Goal: Task Accomplishment & Management: Complete application form

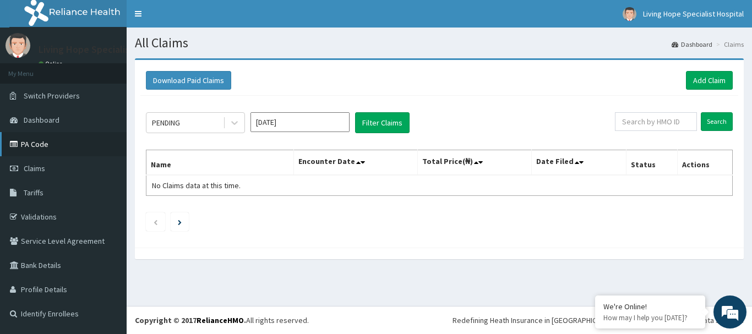
click at [38, 145] on link "PA Code" at bounding box center [63, 144] width 127 height 24
click at [715, 76] on link "Add Claim" at bounding box center [709, 80] width 47 height 19
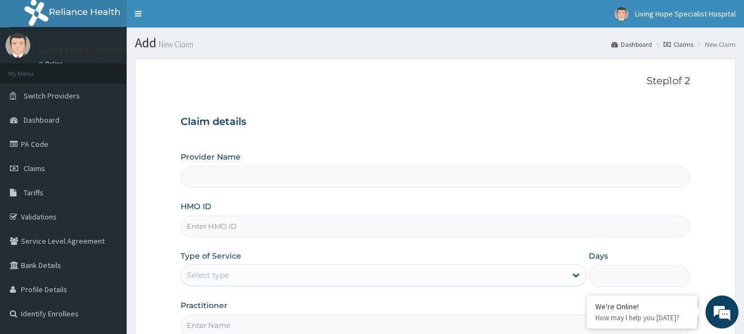
type input "Living Hope Specialist Hospital"
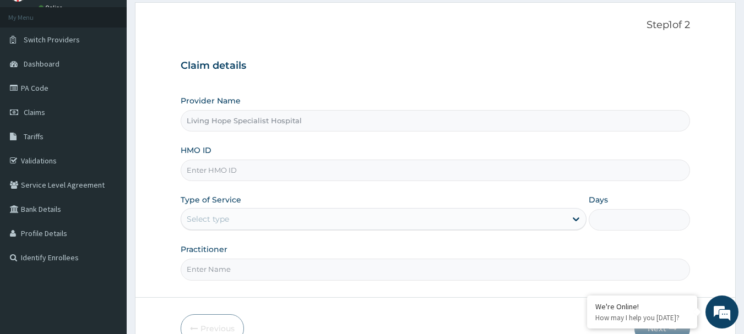
scroll to position [63, 0]
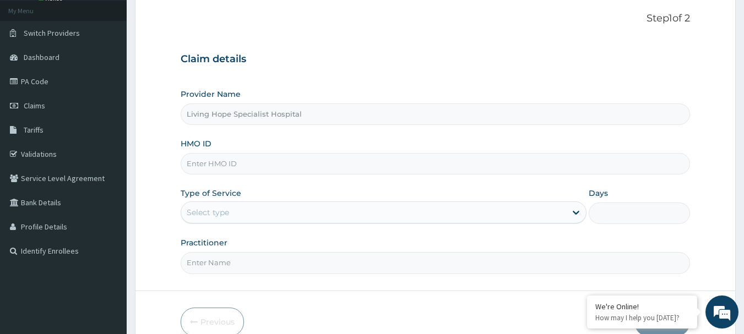
click at [211, 162] on input "HMO ID" at bounding box center [436, 163] width 510 height 21
type input "BTR/10724/B"
click at [577, 211] on icon at bounding box center [575, 212] width 11 height 11
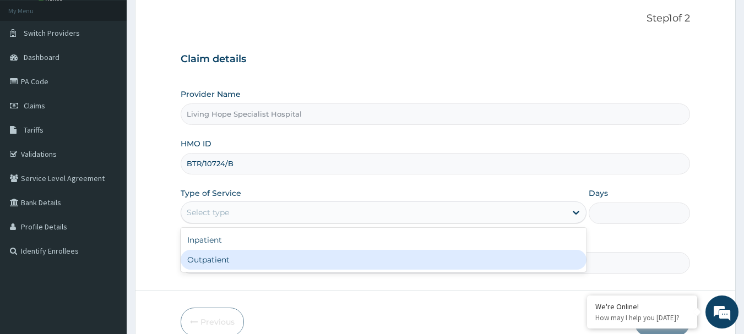
click at [196, 258] on div "Outpatient" at bounding box center [384, 260] width 406 height 20
type input "1"
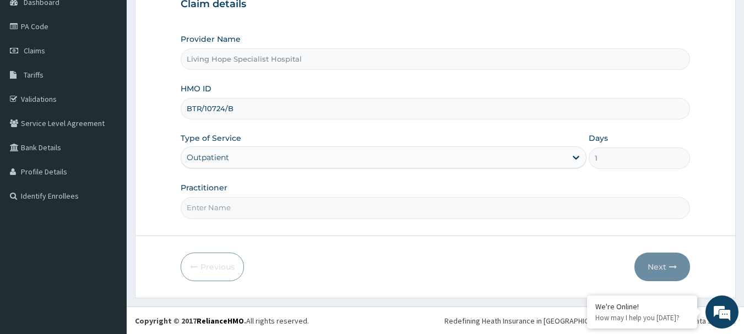
scroll to position [118, 0]
click at [216, 213] on input "Practitioner" at bounding box center [436, 207] width 510 height 21
type input "[PERSON_NAME]"
click at [657, 266] on button "Next" at bounding box center [662, 266] width 56 height 29
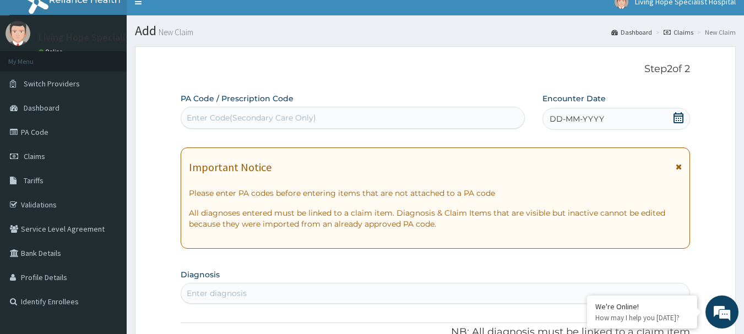
scroll to position [1, 0]
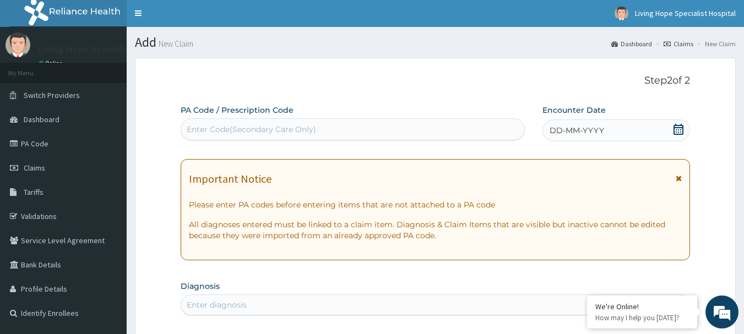
click at [230, 121] on div "Enter Code(Secondary Care Only)" at bounding box center [353, 130] width 344 height 18
type input "PA/DID79A"
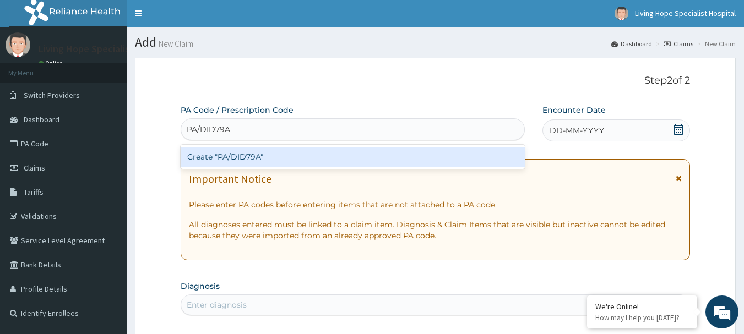
click at [239, 157] on div "Create "PA/DID79A"" at bounding box center [353, 157] width 345 height 20
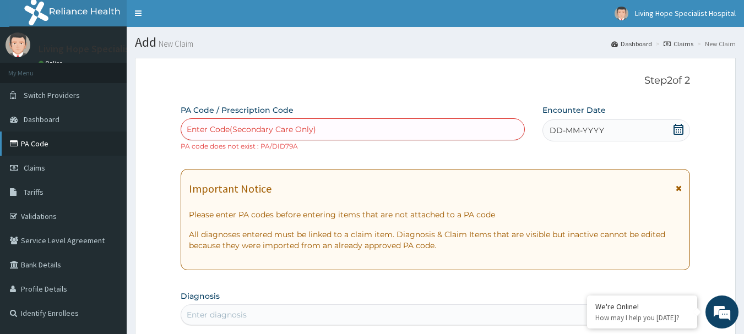
click at [34, 139] on link "PA Code" at bounding box center [63, 144] width 127 height 24
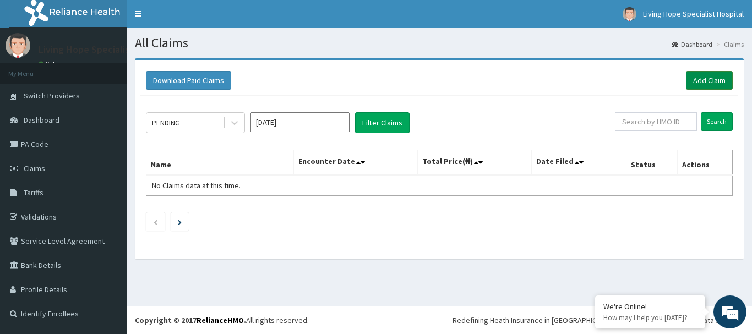
click at [698, 81] on link "Add Claim" at bounding box center [709, 80] width 47 height 19
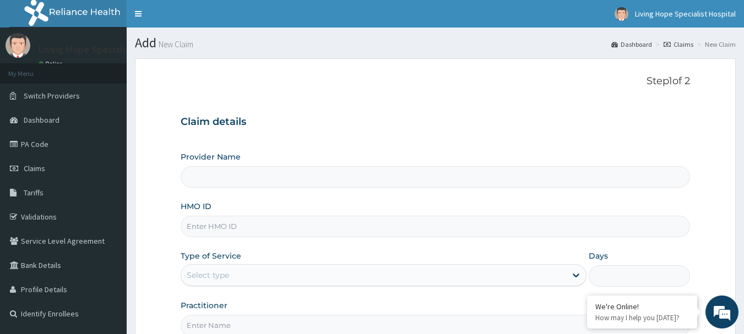
click at [213, 230] on input "HMO ID" at bounding box center [436, 226] width 510 height 21
type input "Living Hope Specialist Hospital"
type input "BTR/10724/B"
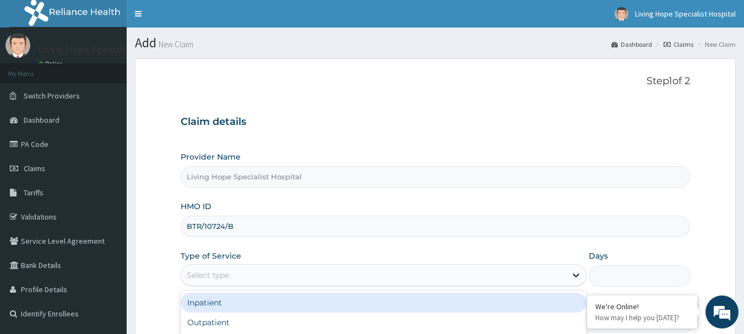
click at [573, 276] on icon at bounding box center [575, 275] width 11 height 11
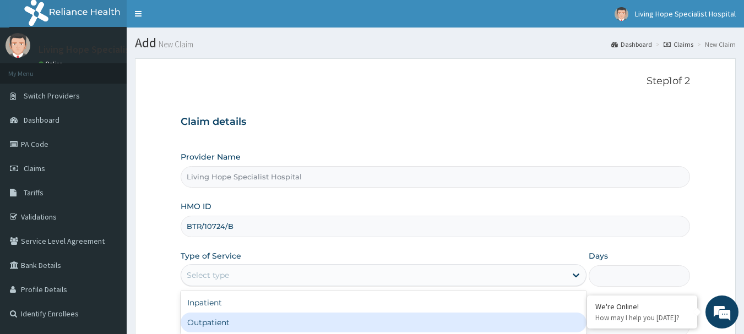
click at [202, 323] on div "Outpatient" at bounding box center [384, 323] width 406 height 20
type input "1"
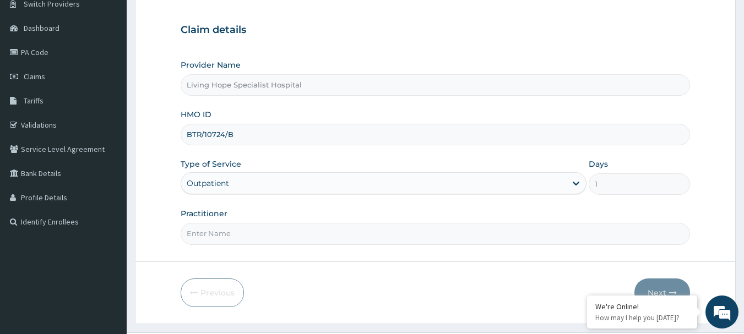
scroll to position [104, 0]
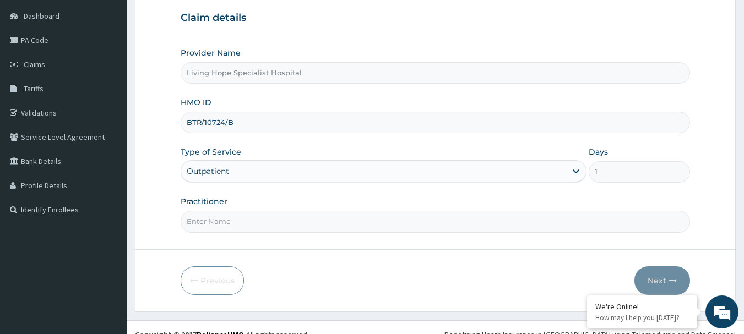
click at [235, 224] on input "Practitioner" at bounding box center [436, 221] width 510 height 21
type input "DR ADENIYI"
click at [666, 277] on button "Next" at bounding box center [662, 280] width 56 height 29
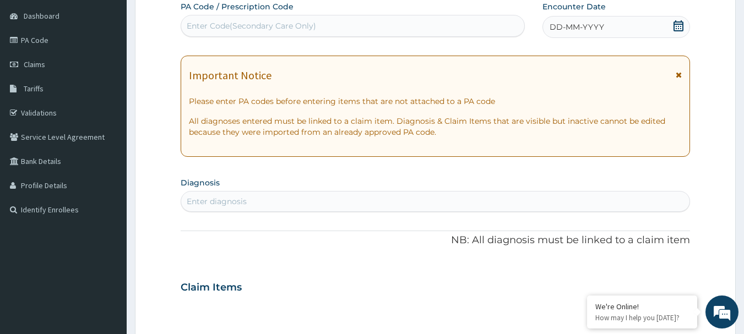
click at [247, 19] on div "Enter Code(Secondary Care Only)" at bounding box center [353, 26] width 344 height 18
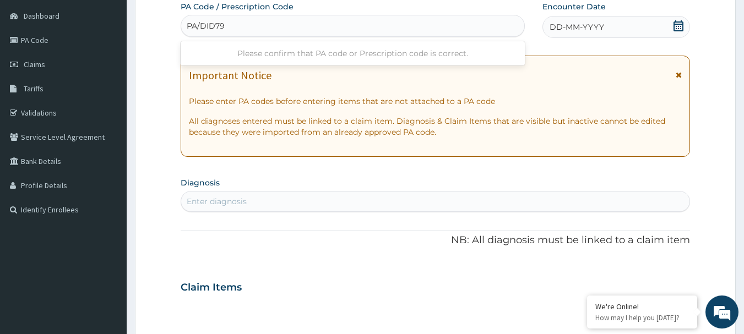
type input "PA/DID79A"
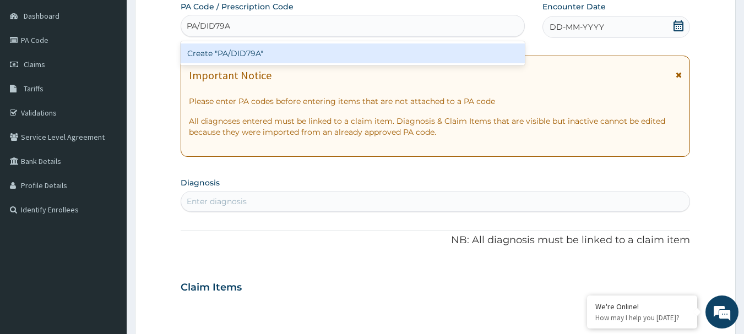
click at [232, 54] on div "Create "PA/DID79A"" at bounding box center [353, 53] width 345 height 20
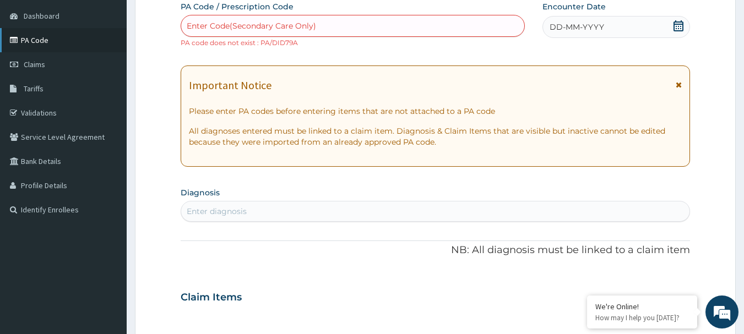
click at [35, 39] on link "PA Code" at bounding box center [63, 40] width 127 height 24
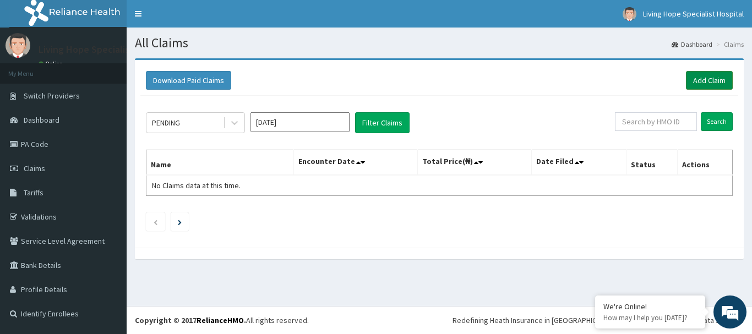
click at [707, 78] on link "Add Claim" at bounding box center [709, 80] width 47 height 19
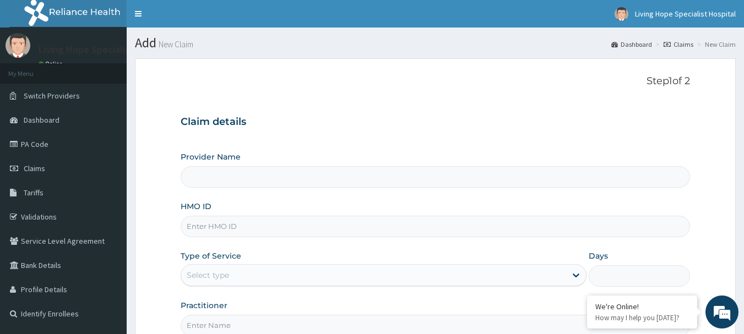
type input "Living Hope Specialist Hospital"
click at [199, 224] on input "HMO ID" at bounding box center [436, 226] width 510 height 21
type input "BTR/10724/B"
click at [567, 273] on div at bounding box center [576, 275] width 20 height 20
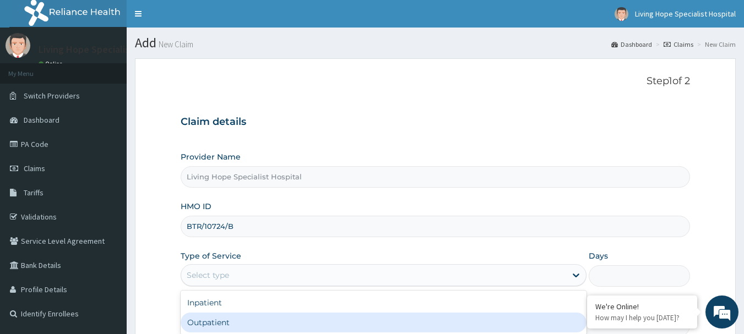
click at [242, 323] on div "Outpatient" at bounding box center [384, 323] width 406 height 20
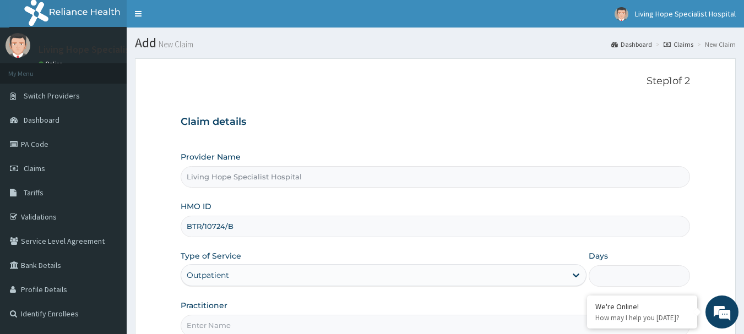
type input "1"
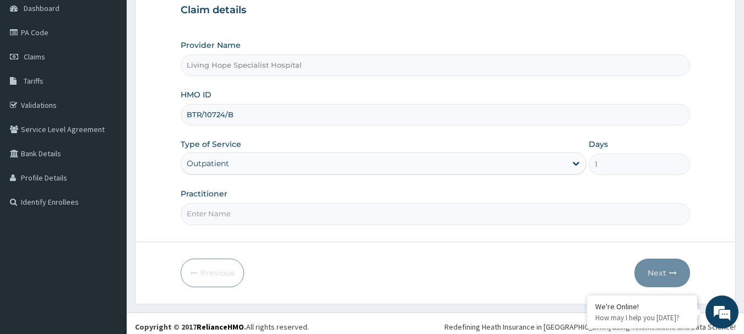
scroll to position [118, 0]
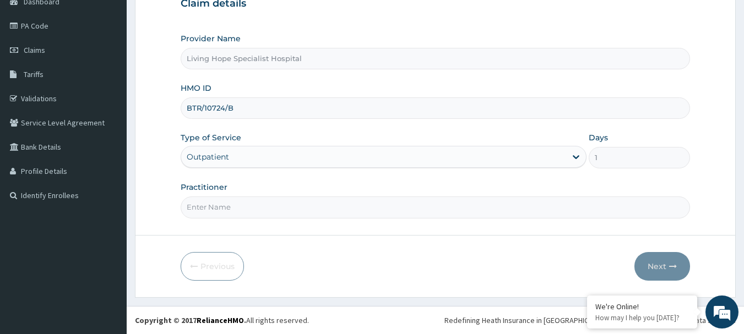
click at [307, 203] on input "Practitioner" at bounding box center [436, 207] width 510 height 21
type input "DR ADENIYI"
click at [660, 264] on button "Next" at bounding box center [662, 266] width 56 height 29
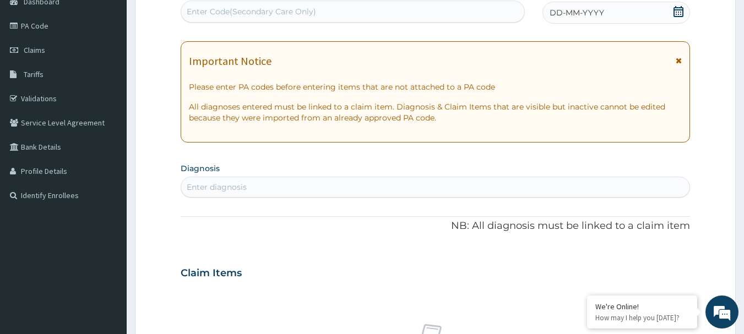
click at [238, 7] on div "Enter Code(Secondary Care Only)" at bounding box center [251, 11] width 129 height 11
type input "PA/D1D79A"
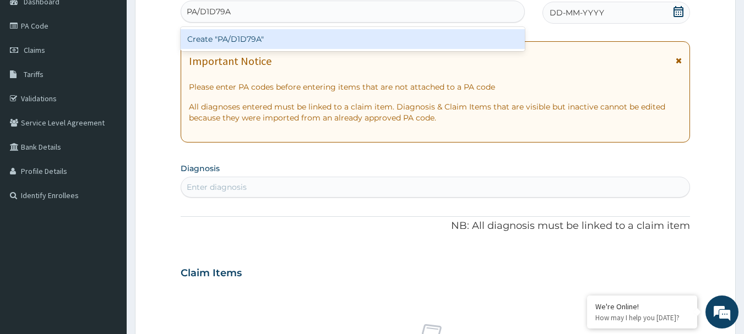
click at [237, 40] on div "Create "PA/D1D79A"" at bounding box center [353, 39] width 345 height 20
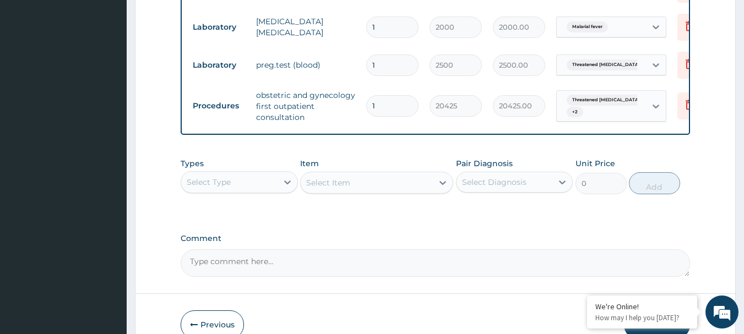
scroll to position [665, 0]
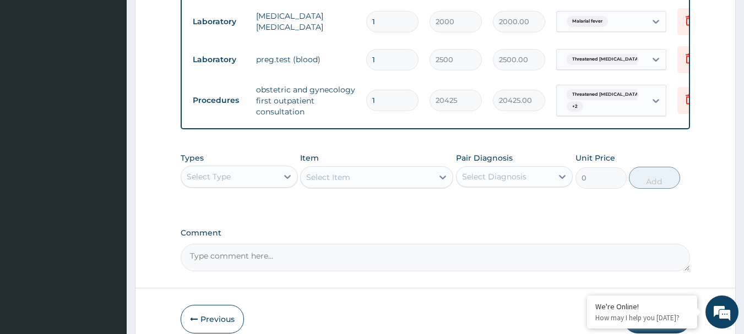
click at [199, 265] on textarea "Comment" at bounding box center [436, 258] width 510 height 28
click at [374, 265] on textarea "THE ENROLLEE CAME FOR THE DIAGNOSIS SELCTED" at bounding box center [436, 258] width 510 height 28
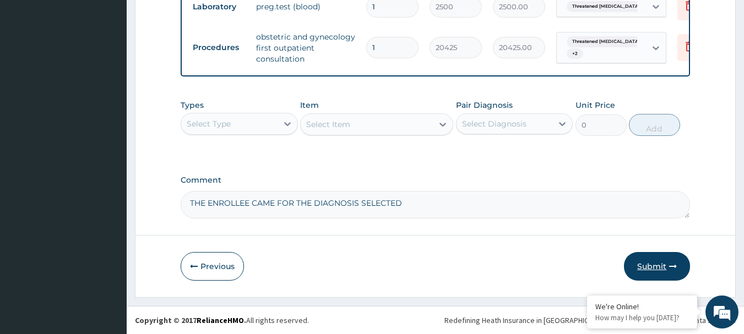
type textarea "THE ENROLLEE CAME FOR THE DIAGNOSIS SELECTED"
click at [654, 265] on button "Submit" at bounding box center [657, 266] width 66 height 29
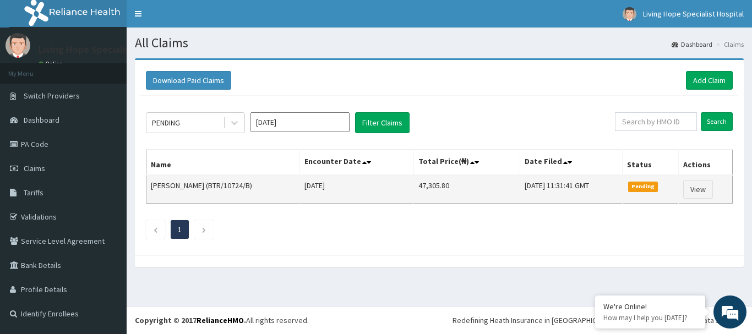
drag, startPoint x: 442, startPoint y: 184, endPoint x: 402, endPoint y: 192, distance: 40.9
click at [402, 192] on tr "[PERSON_NAME] (BTR/10724/B) [DATE] 47,305.80 [DATE] 11:31:41 GMT Pending View" at bounding box center [439, 189] width 586 height 29
copy tr "47,305.80"
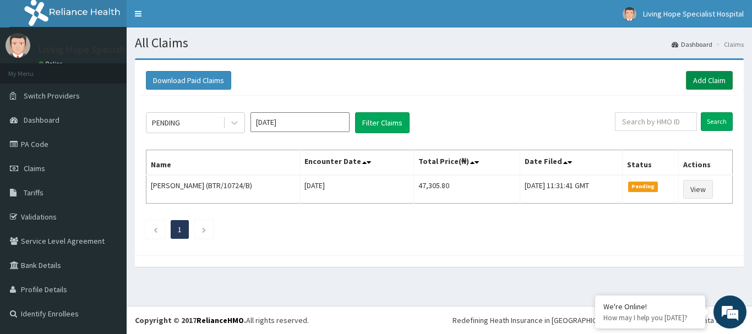
click at [705, 79] on link "Add Claim" at bounding box center [709, 80] width 47 height 19
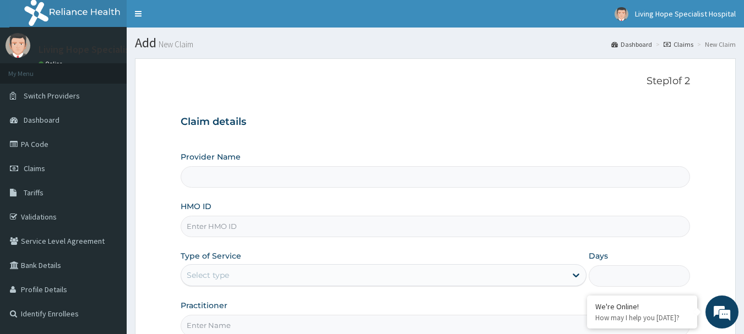
click at [202, 224] on input "HMO ID" at bounding box center [436, 226] width 510 height 21
click at [203, 225] on input "HMO ID" at bounding box center [436, 226] width 510 height 21
type input "Living Hope Specialist Hospital"
type input "NTD/10128/A"
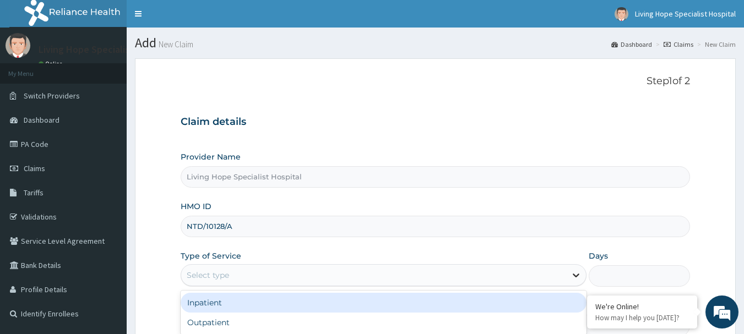
click at [577, 273] on icon at bounding box center [575, 275] width 11 height 11
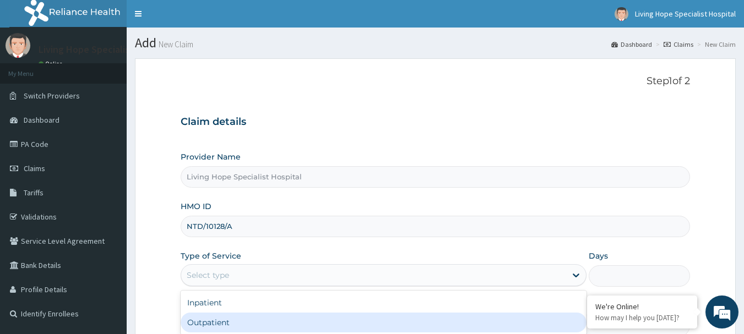
click at [217, 321] on div "Outpatient" at bounding box center [384, 323] width 406 height 20
type input "1"
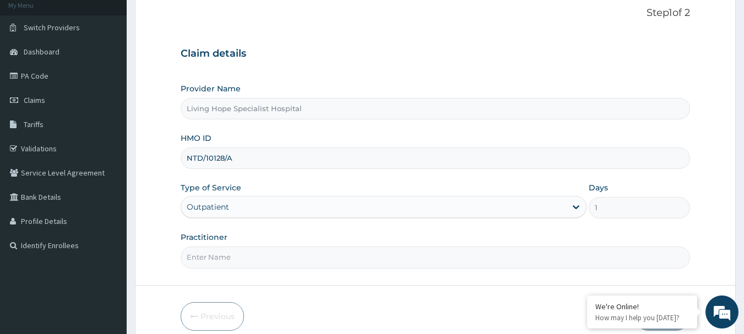
scroll to position [70, 0]
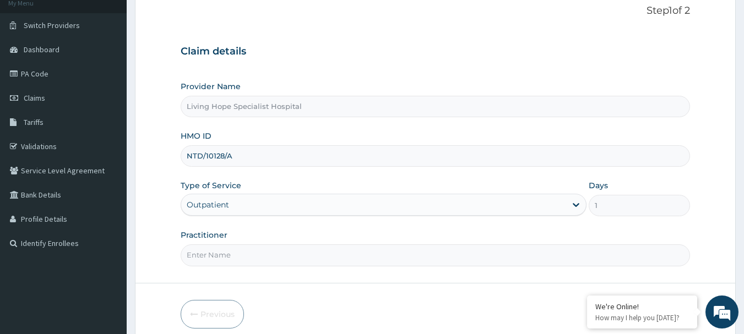
click at [213, 259] on input "Practitioner" at bounding box center [436, 254] width 510 height 21
type input "[PERSON_NAME]"
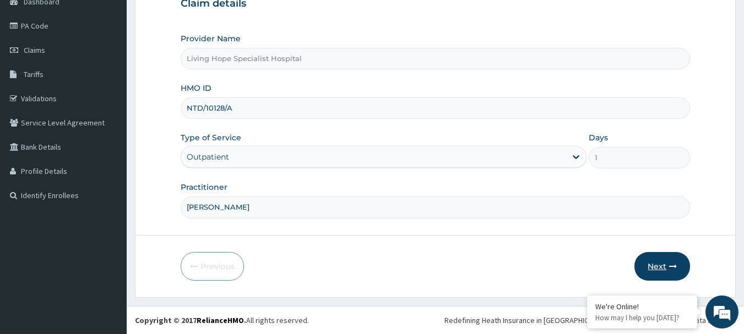
click at [659, 265] on button "Next" at bounding box center [662, 266] width 56 height 29
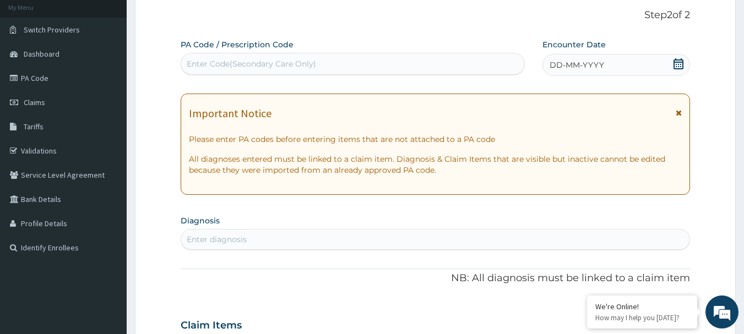
scroll to position [149, 0]
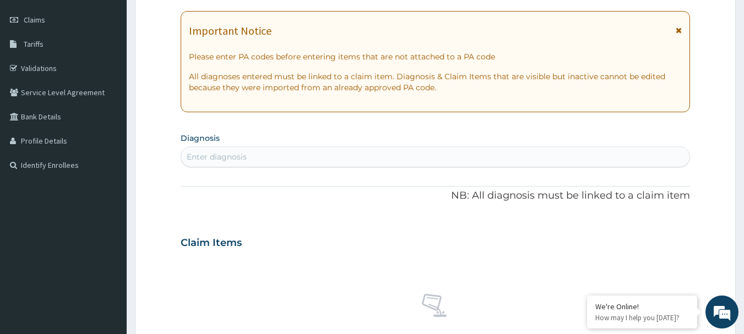
click at [241, 162] on div "Enter diagnosis" at bounding box center [217, 156] width 60 height 11
type input "PAIN"
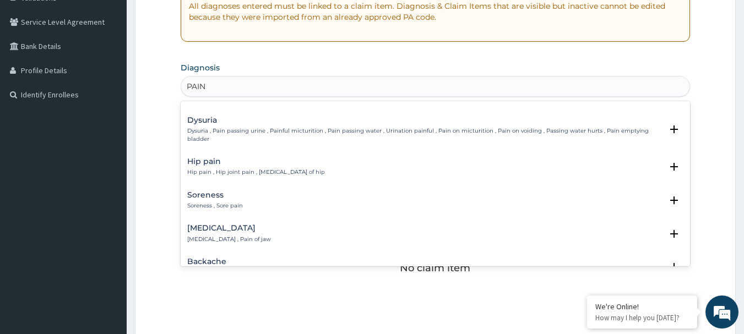
scroll to position [0, 0]
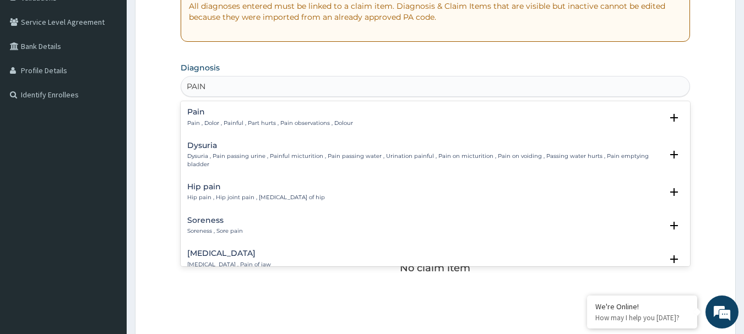
click at [258, 123] on p "Pain , Dolor , Painful , Part hurts , Pain observations , Dolour" at bounding box center [270, 123] width 166 height 8
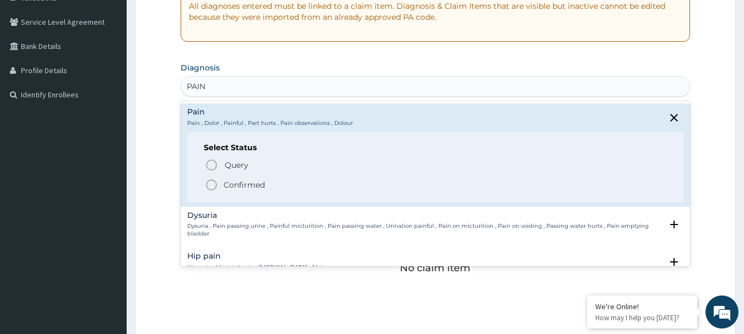
click at [206, 185] on circle "status option filled" at bounding box center [211, 185] width 10 height 10
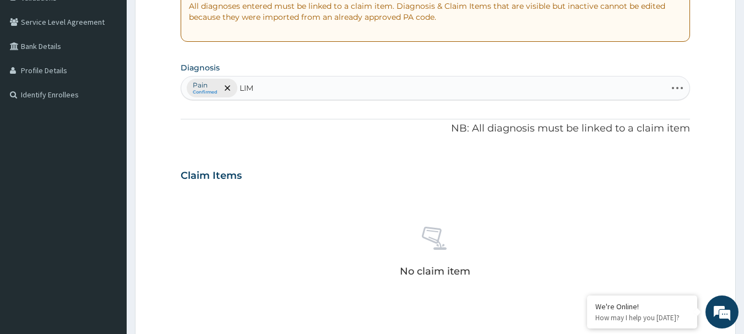
type input "LIMB"
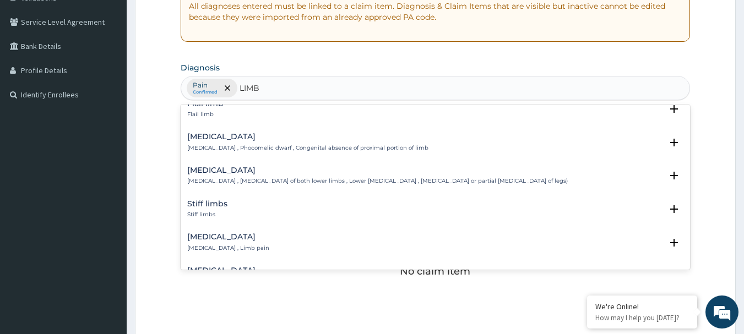
scroll to position [52, 0]
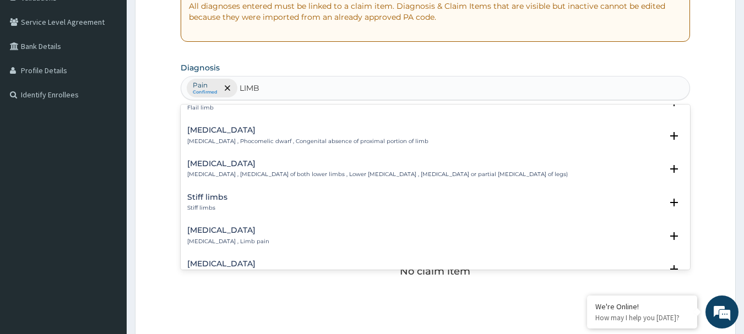
click at [205, 234] on h4 "Pain in limb" at bounding box center [228, 230] width 82 height 8
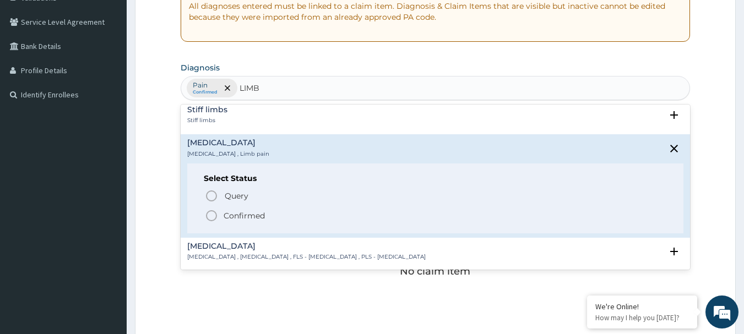
scroll to position [146, 0]
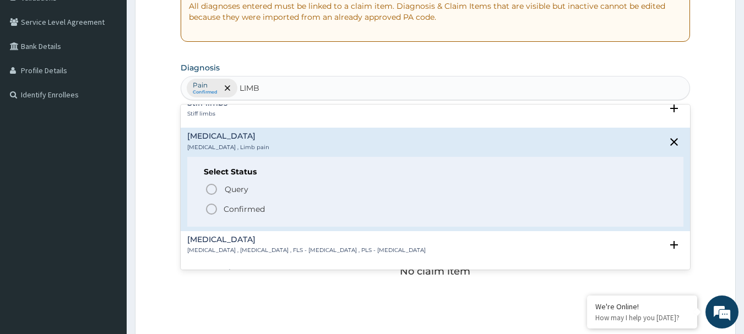
click at [215, 209] on icon "status option filled" at bounding box center [211, 209] width 13 height 13
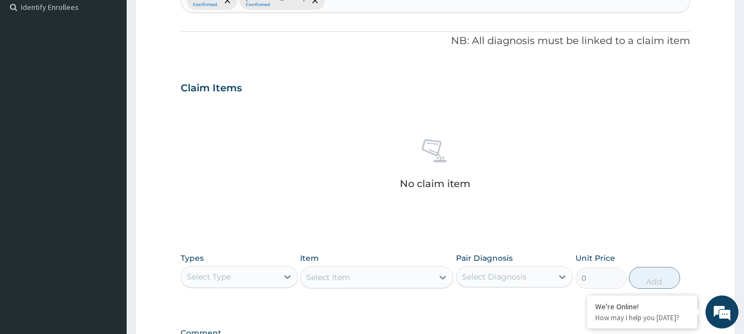
scroll to position [309, 0]
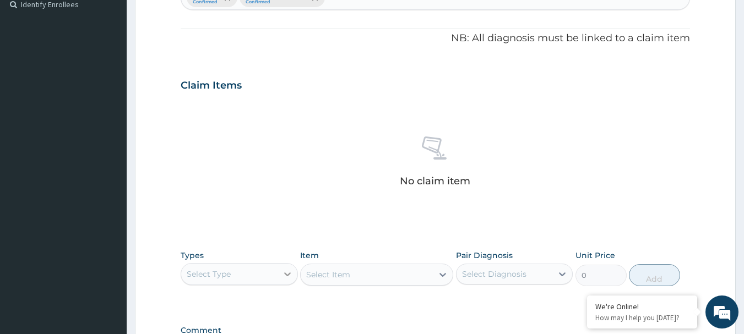
click at [288, 270] on icon at bounding box center [287, 274] width 11 height 11
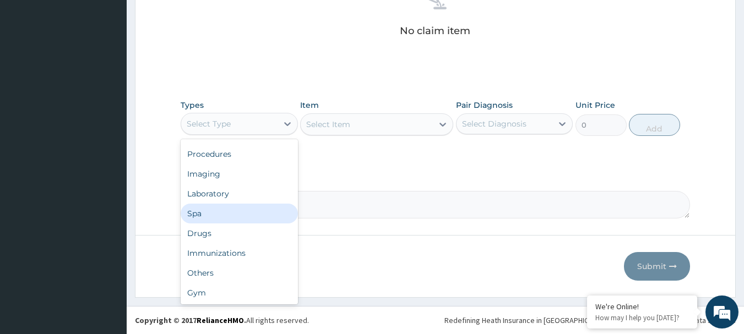
scroll to position [37, 0]
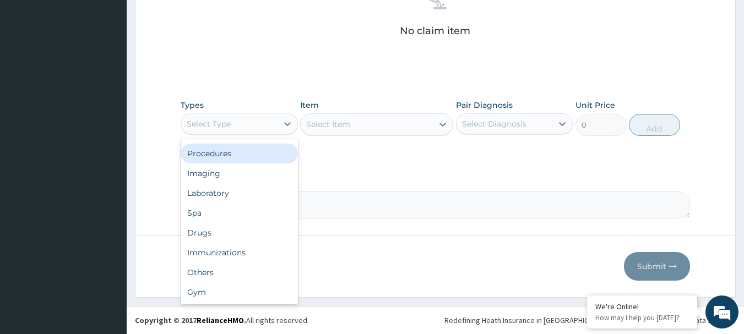
click at [200, 154] on div "Procedures" at bounding box center [239, 154] width 117 height 20
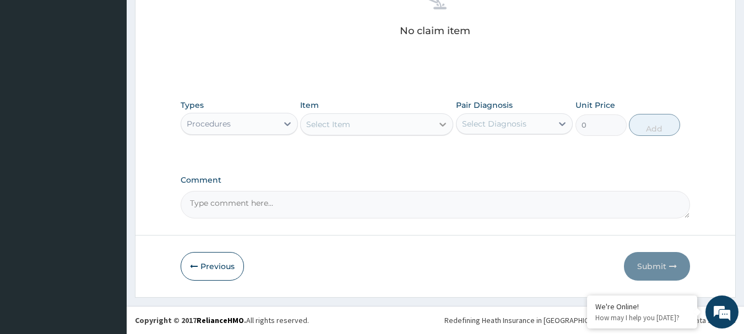
click at [443, 122] on icon at bounding box center [442, 124] width 11 height 11
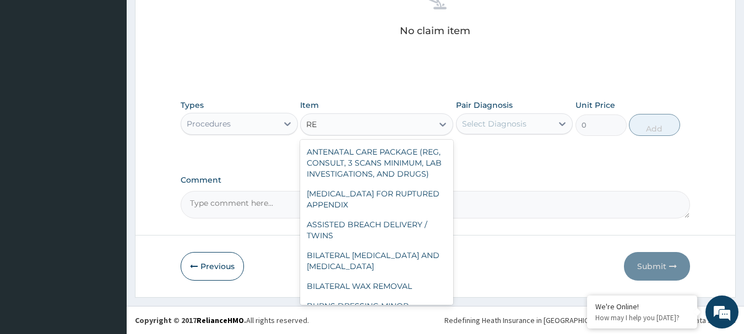
type input "R"
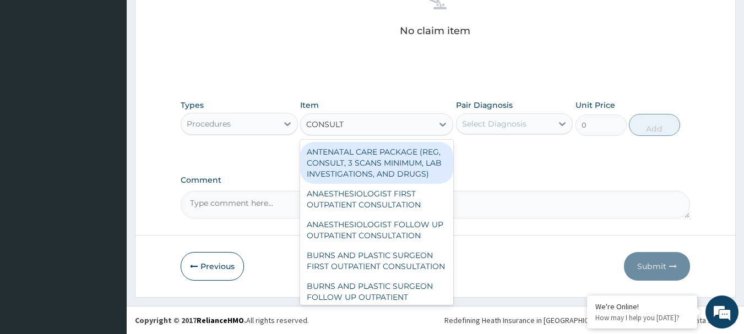
type input "CONSULTA"
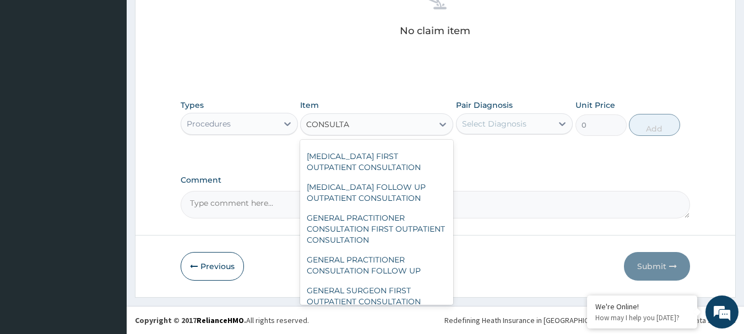
scroll to position [540, 0]
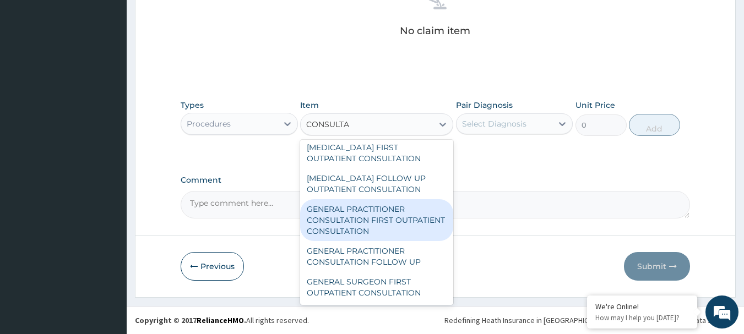
click at [378, 225] on div "GENERAL PRACTITIONER CONSULTATION FIRST OUTPATIENT CONSULTATION" at bounding box center [376, 220] width 153 height 42
type input "3547.5"
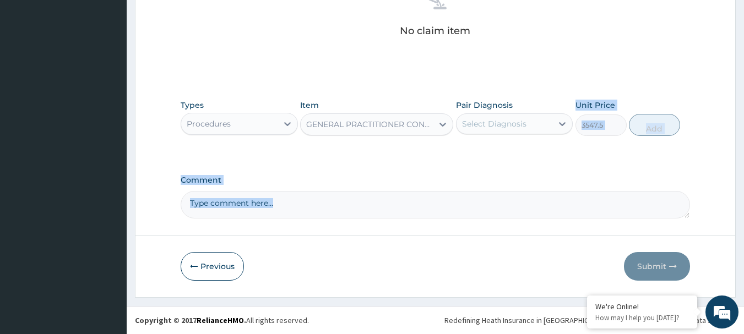
drag, startPoint x: 378, startPoint y: 225, endPoint x: 536, endPoint y: 142, distance: 178.1
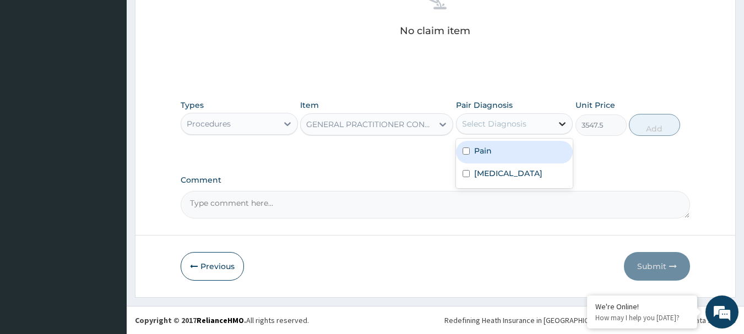
click at [560, 122] on icon at bounding box center [562, 123] width 11 height 11
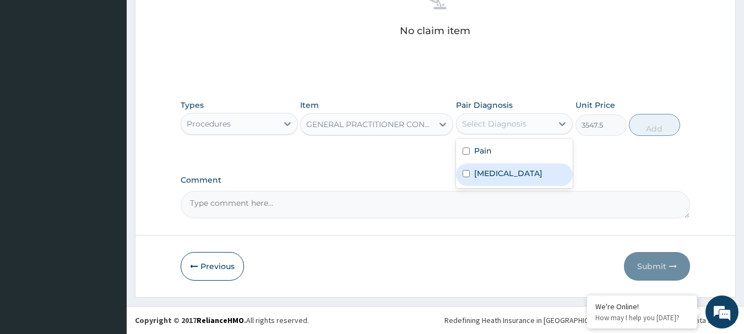
click at [468, 178] on div "Pain in limb" at bounding box center [514, 175] width 117 height 23
checkbox input "true"
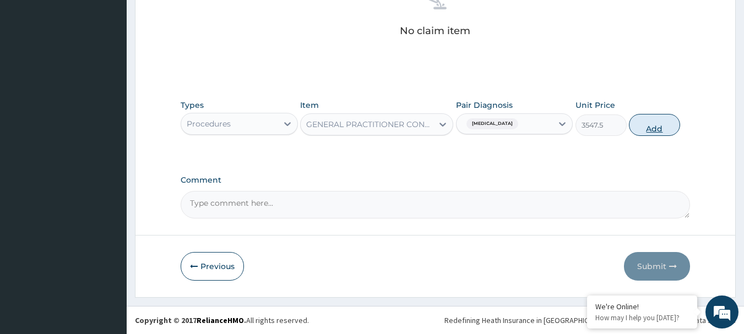
click at [655, 127] on button "Add" at bounding box center [654, 125] width 51 height 22
type input "0"
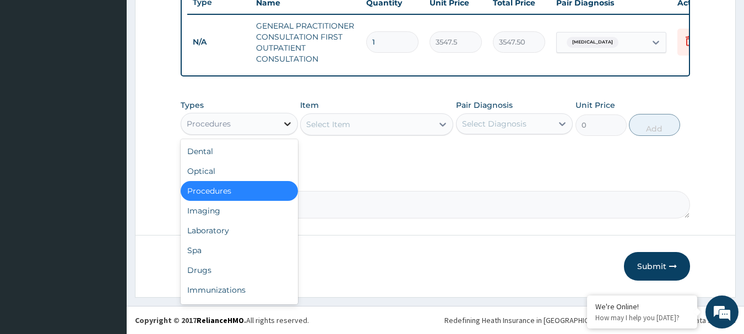
click at [289, 122] on icon at bounding box center [287, 123] width 11 height 11
click at [199, 273] on div "Drugs" at bounding box center [239, 270] width 117 height 20
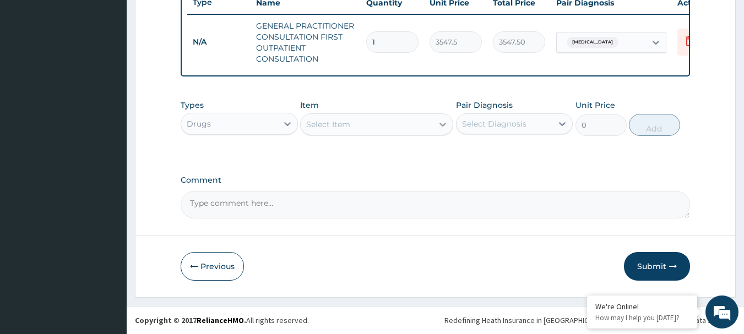
click at [439, 126] on icon at bounding box center [442, 124] width 11 height 11
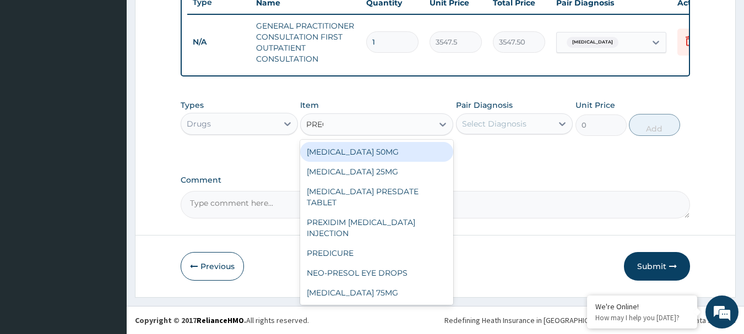
type input "PREGA"
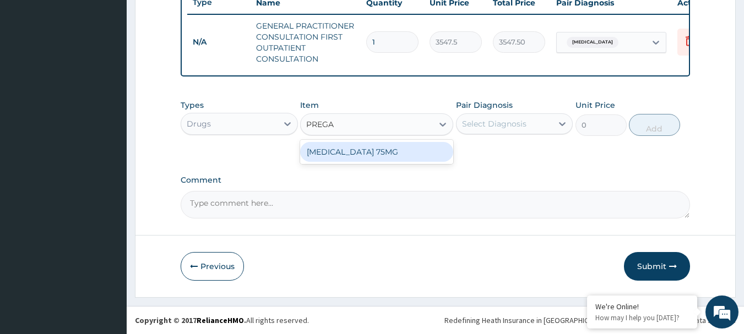
click at [383, 153] on div "PREGABALIN 75MG" at bounding box center [376, 152] width 153 height 20
type input "295.625"
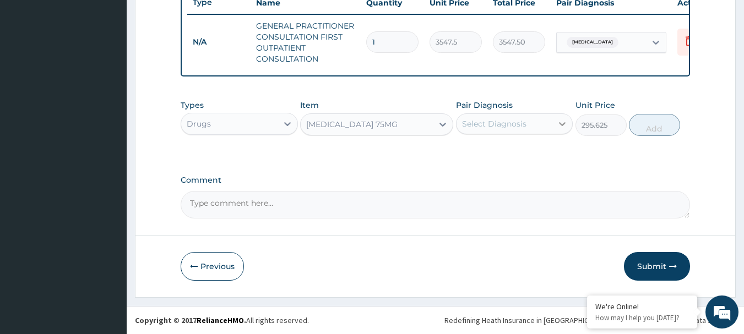
click at [567, 126] on icon at bounding box center [562, 123] width 11 height 11
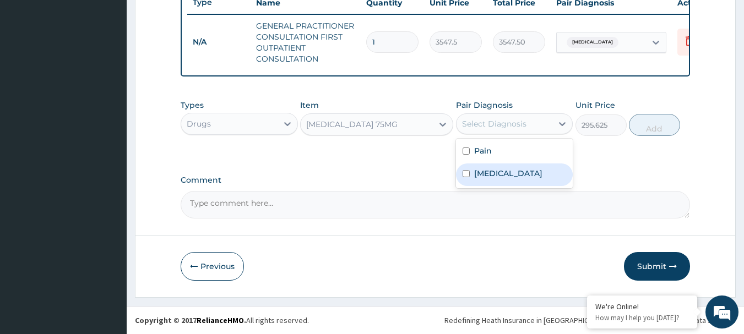
click at [465, 173] on input "checkbox" at bounding box center [465, 173] width 7 height 7
checkbox input "true"
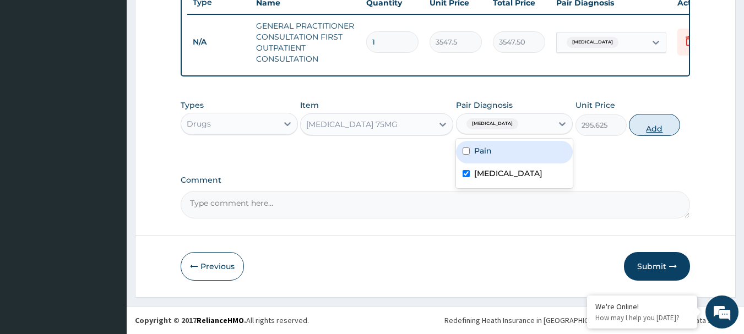
click at [658, 126] on button "Add" at bounding box center [654, 125] width 51 height 22
type input "0"
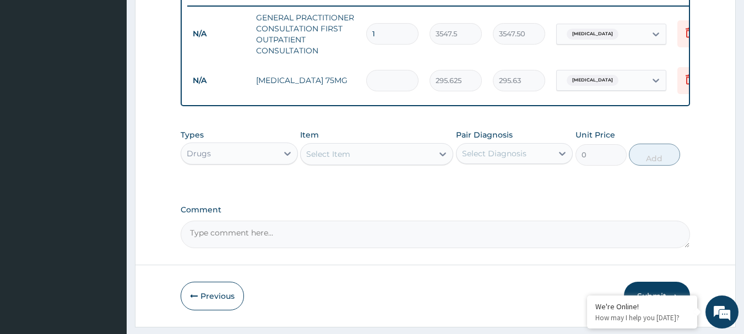
type input "0.00"
type input "5"
type input "1478.13"
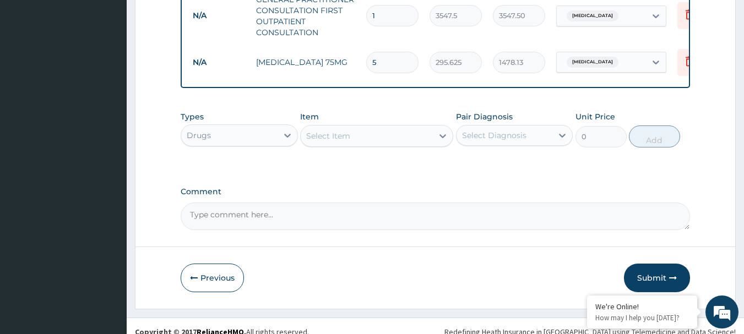
scroll to position [471, 0]
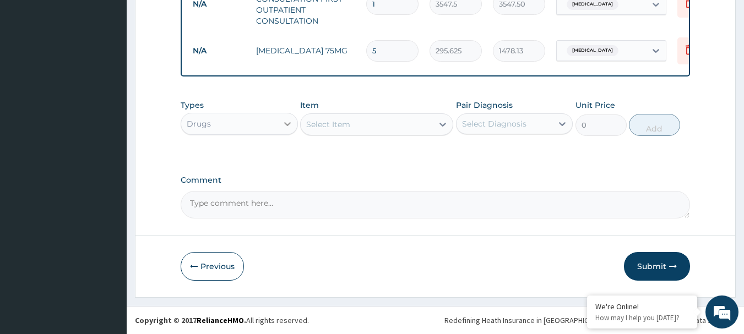
type input "5"
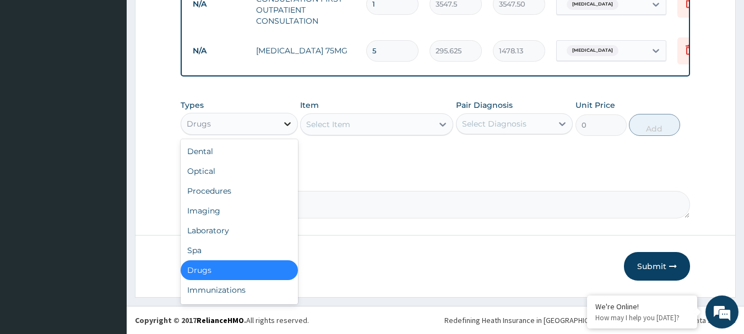
click at [286, 123] on icon at bounding box center [287, 123] width 11 height 11
click at [212, 190] on div "Procedures" at bounding box center [239, 191] width 117 height 20
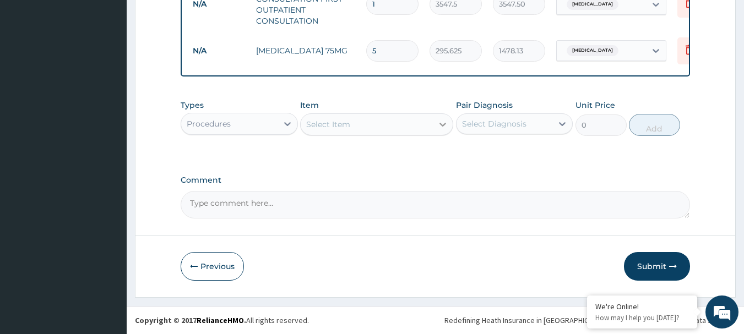
click at [440, 123] on icon at bounding box center [442, 125] width 7 height 4
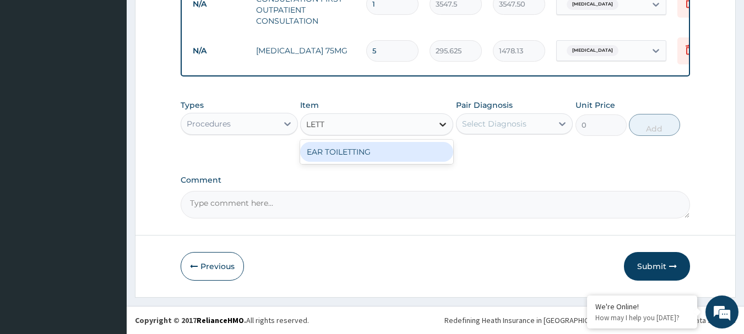
type input "LET"
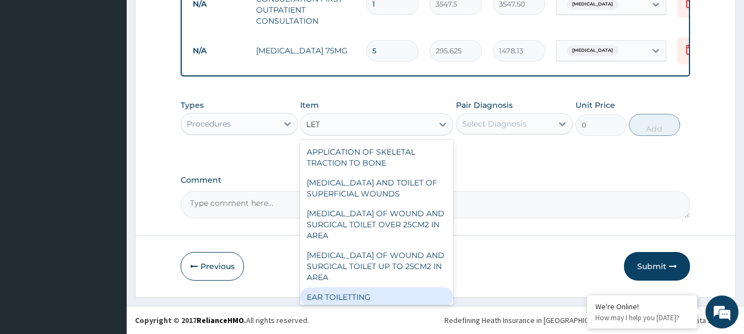
click at [343, 296] on div "EAR TOILETTING" at bounding box center [376, 297] width 153 height 20
type input "4138.75"
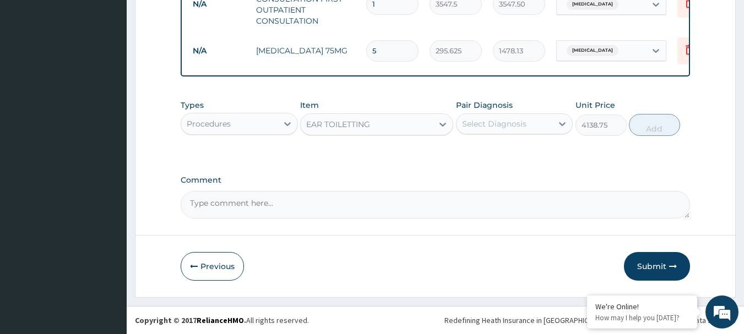
click at [200, 206] on textarea "Comment" at bounding box center [436, 205] width 510 height 28
type textarea "THE ENROLLEE CAME FOR THE DIAGNOSIS"
click at [647, 269] on button "Submit" at bounding box center [657, 266] width 66 height 29
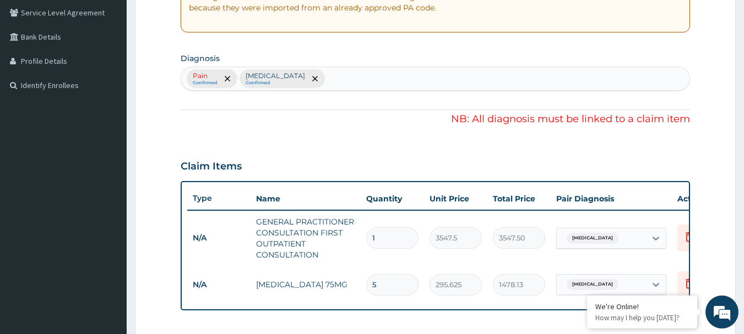
scroll to position [227, 0]
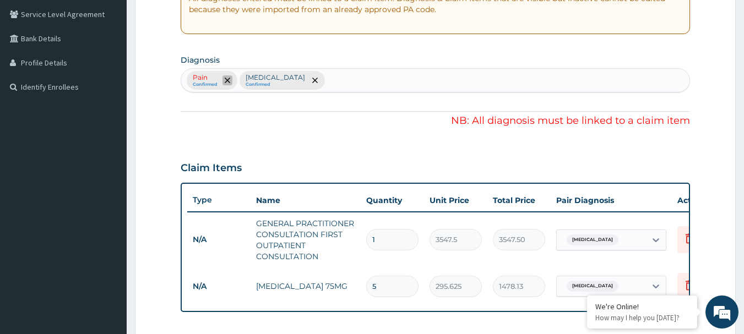
click at [227, 80] on icon "remove selection option" at bounding box center [228, 81] width 6 height 6
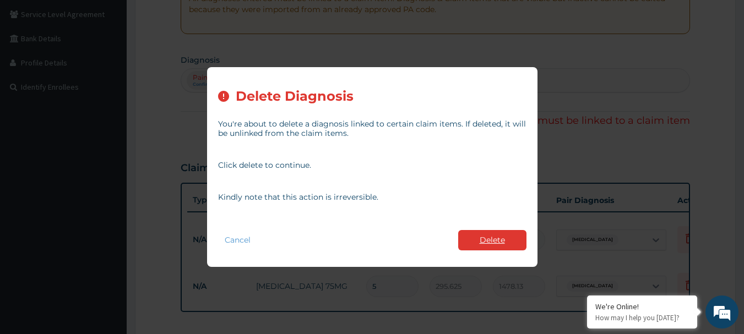
click at [491, 237] on button "Delete" at bounding box center [492, 240] width 68 height 20
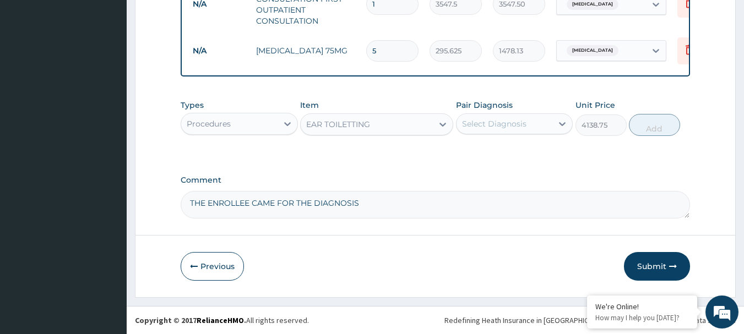
scroll to position [471, 0]
click at [651, 264] on button "Submit" at bounding box center [657, 266] width 66 height 29
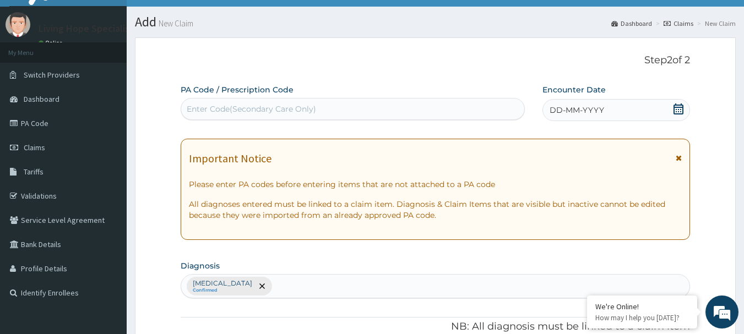
scroll to position [0, 0]
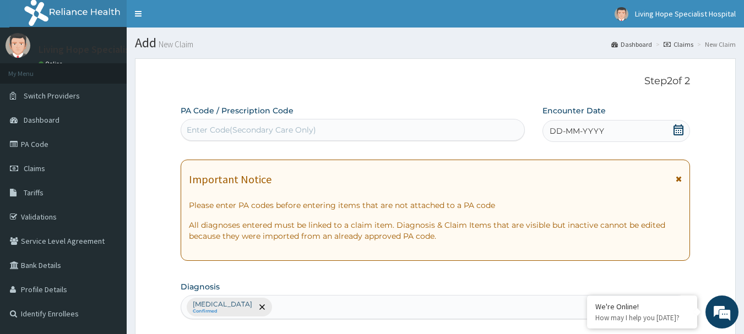
click at [677, 133] on icon at bounding box center [678, 129] width 10 height 11
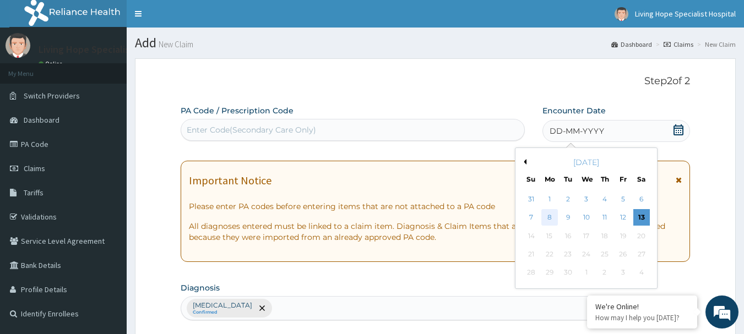
click at [547, 216] on div "8" at bounding box center [549, 218] width 17 height 17
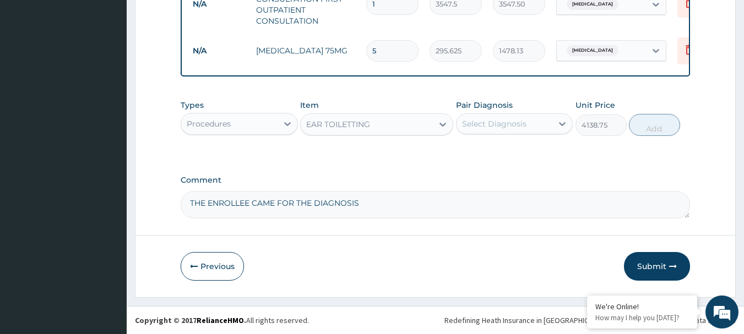
scroll to position [471, 0]
click at [651, 266] on button "Submit" at bounding box center [657, 266] width 66 height 29
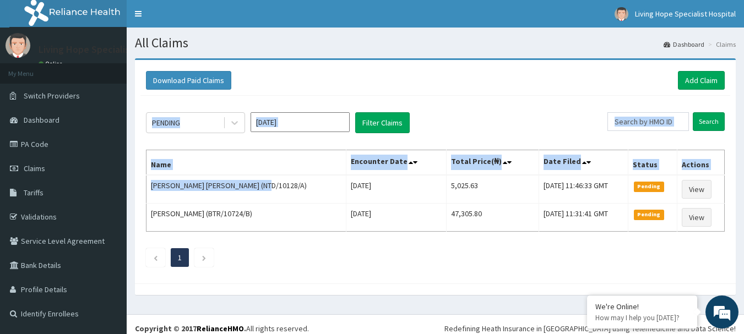
drag, startPoint x: 274, startPoint y: 184, endPoint x: 143, endPoint y: 184, distance: 130.5
click at [143, 184] on div "PENDING [DATE] Filter Claims Search Name Encounter Date Total Price(₦) Date Fil…" at bounding box center [435, 187] width 590 height 182
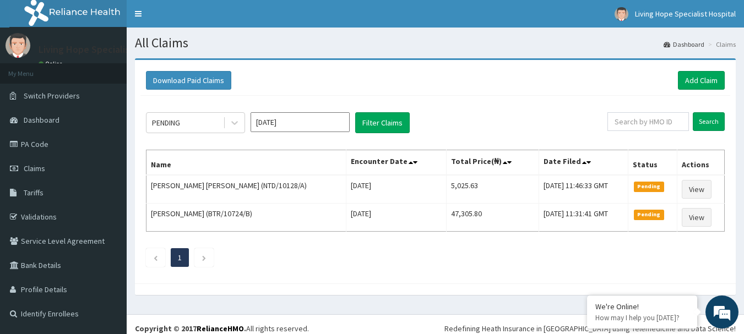
click at [287, 262] on ul "1" at bounding box center [435, 257] width 579 height 19
click at [280, 246] on div "PENDING [DATE] Filter Claims Search Name Encounter Date Total Price(₦) Date Fil…" at bounding box center [435, 187] width 590 height 182
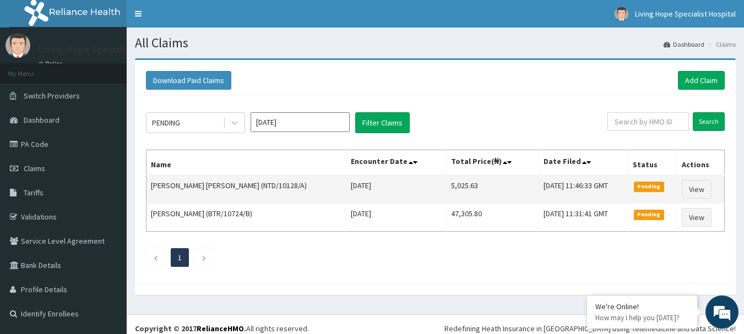
drag, startPoint x: 438, startPoint y: 184, endPoint x: 399, endPoint y: 186, distance: 39.1
click at [399, 186] on tr "[PERSON_NAME] [PERSON_NAME] (NTD/10128/A) [DATE] 5,025.63 [DATE] 11:46:33 GMT P…" at bounding box center [435, 189] width 578 height 29
copy tr "5,025.63"
